Goal: Ask a question

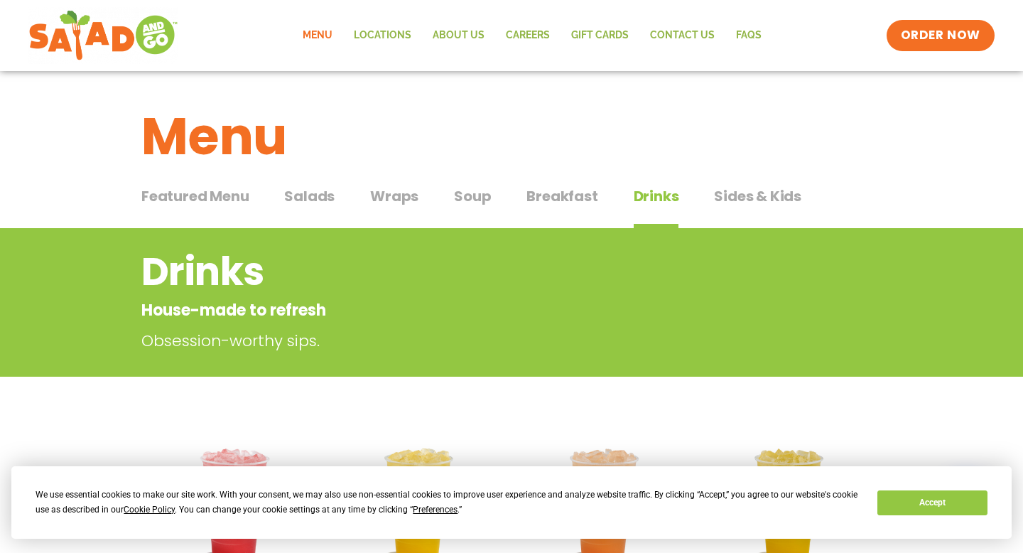
click at [578, 196] on span "Breakfast" at bounding box center [561, 195] width 71 height 21
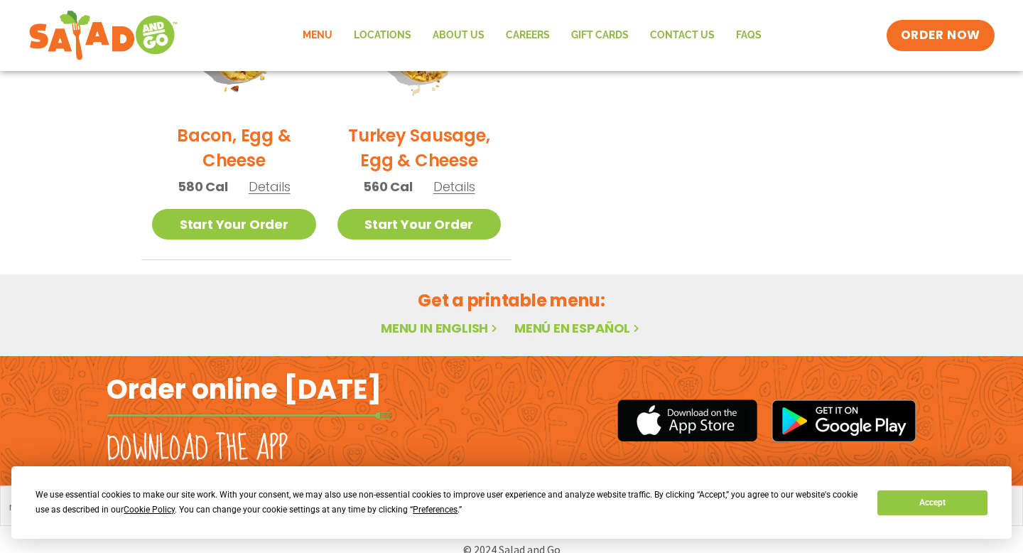
scroll to position [829, 0]
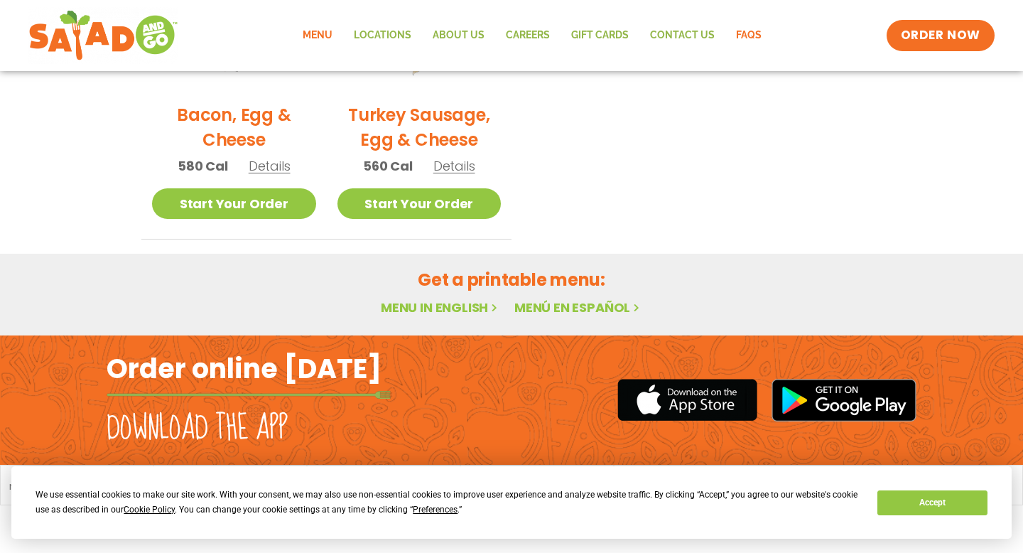
click at [749, 34] on link "FAQs" at bounding box center [748, 35] width 47 height 33
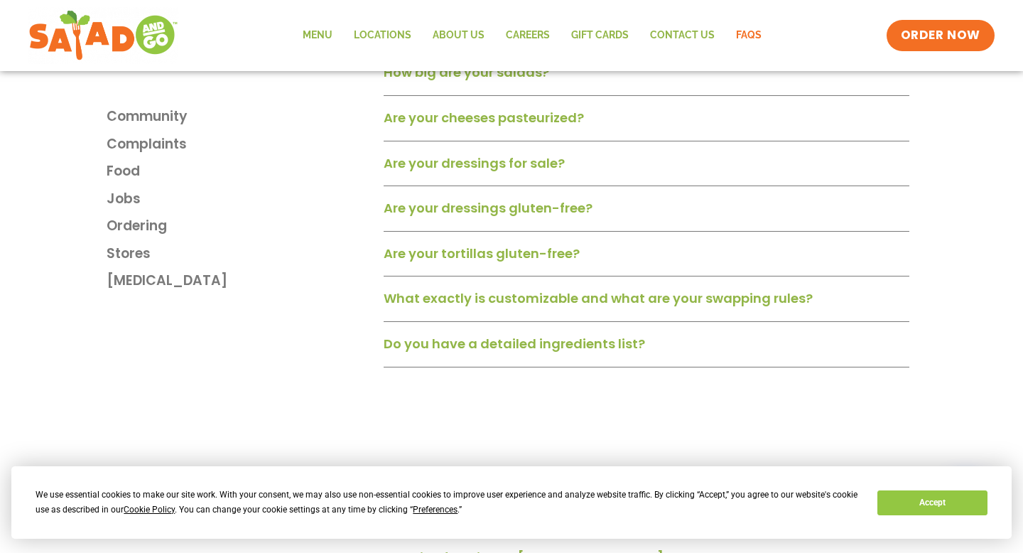
scroll to position [1093, 0]
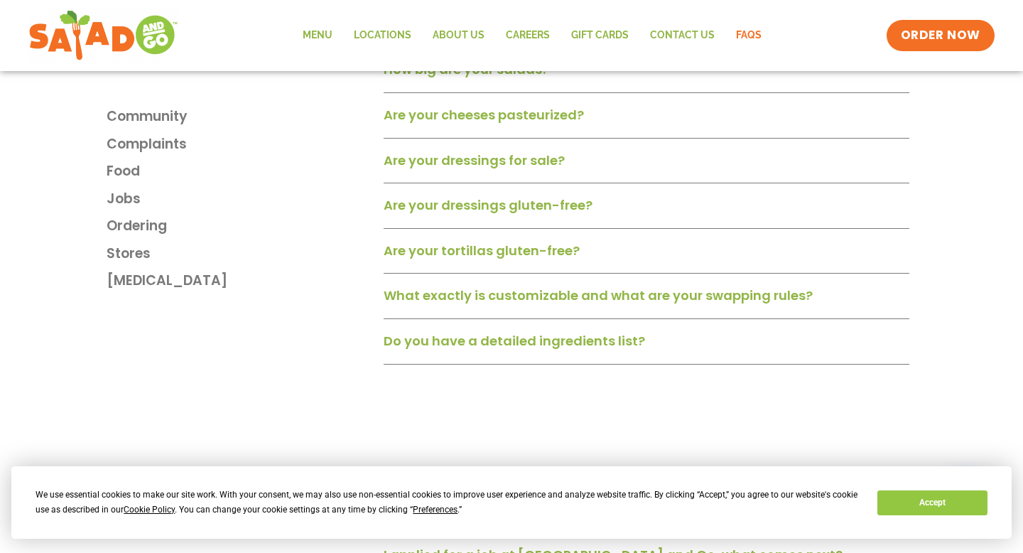
click at [518, 259] on link "Are your tortillas gluten-free?" at bounding box center [482, 251] width 196 height 18
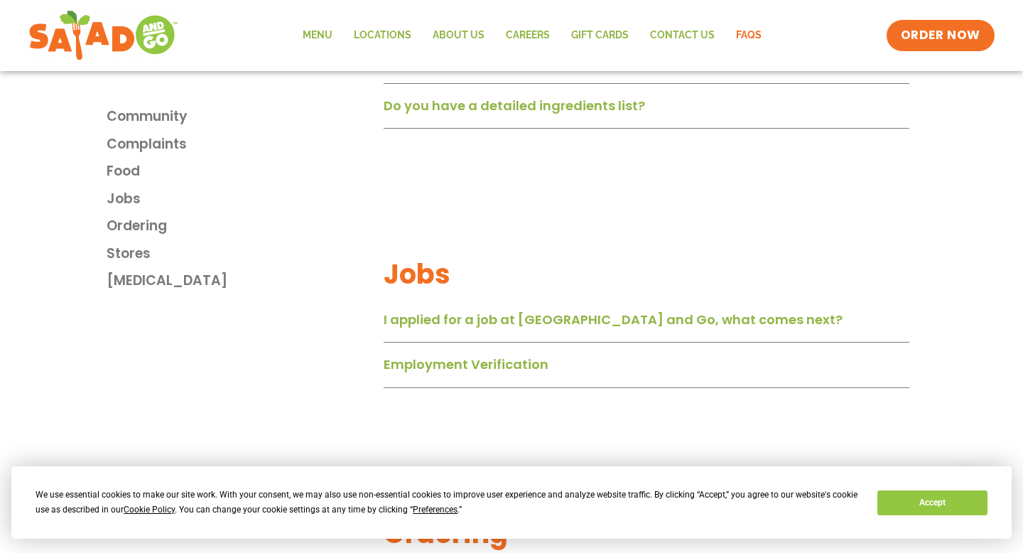
scroll to position [1428, 0]
